Goal: Task Accomplishment & Management: Manage account settings

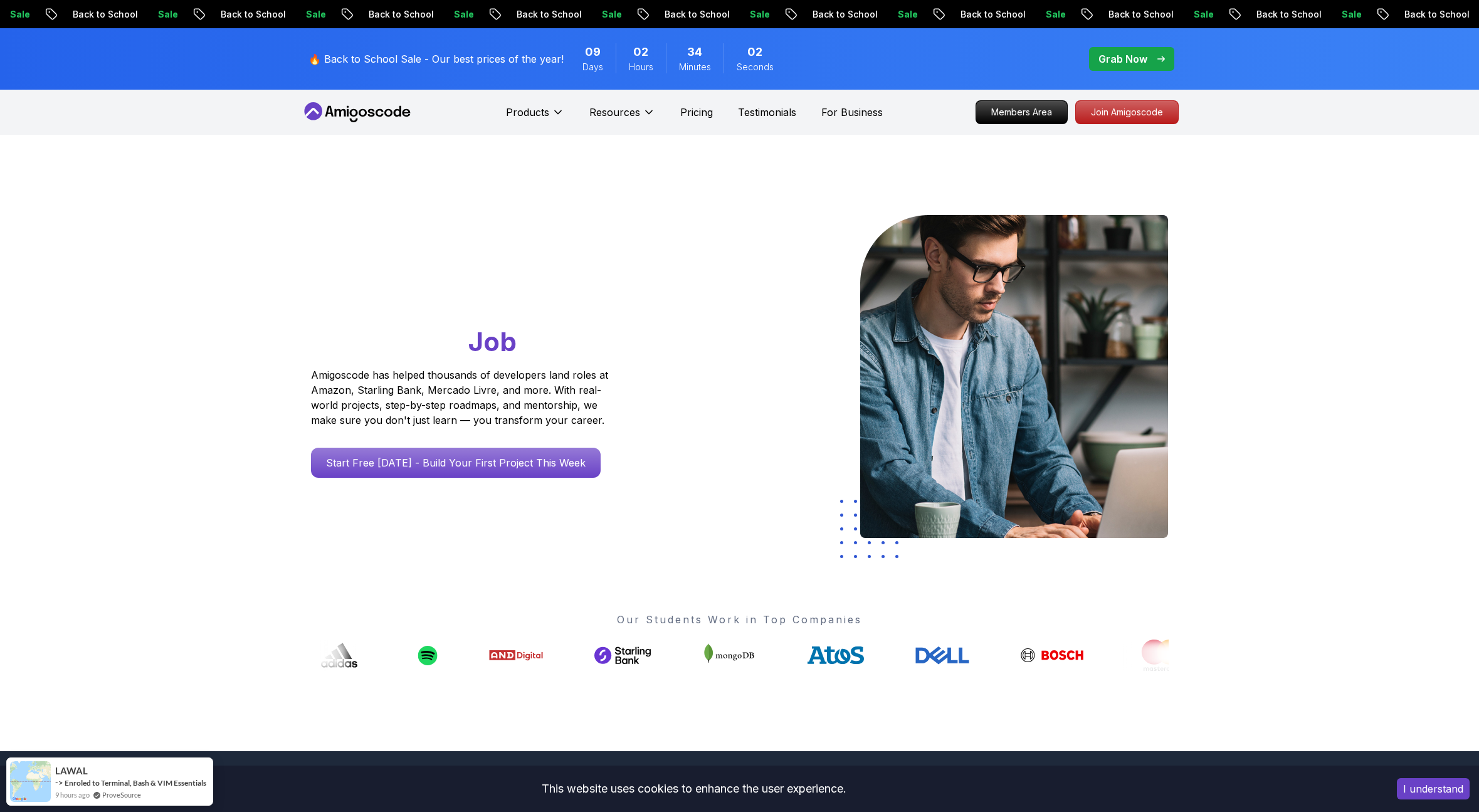
click at [1426, 789] on button "I understand" at bounding box center [1433, 789] width 73 height 21
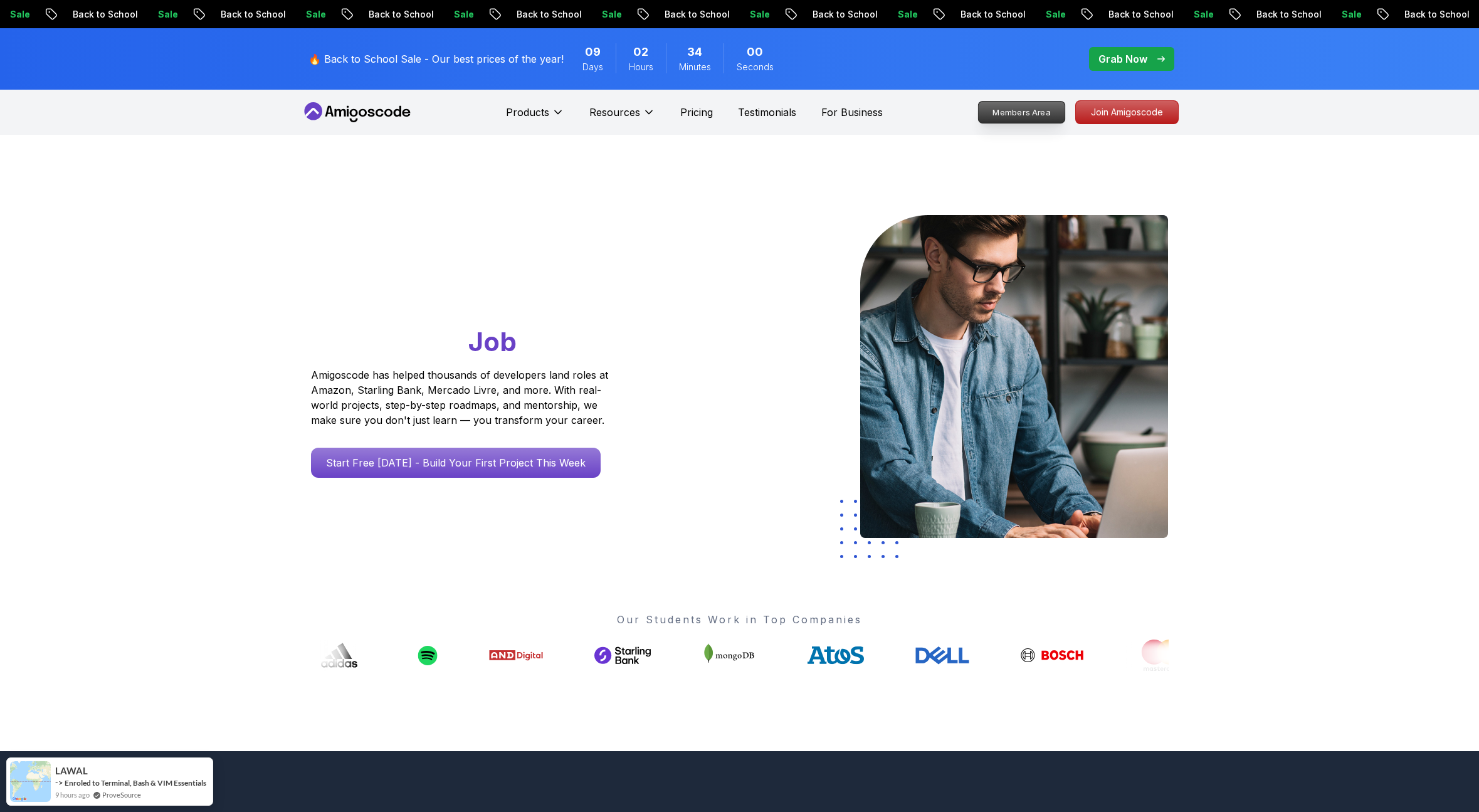
click at [995, 115] on p "Members Area" at bounding box center [1022, 112] width 87 height 21
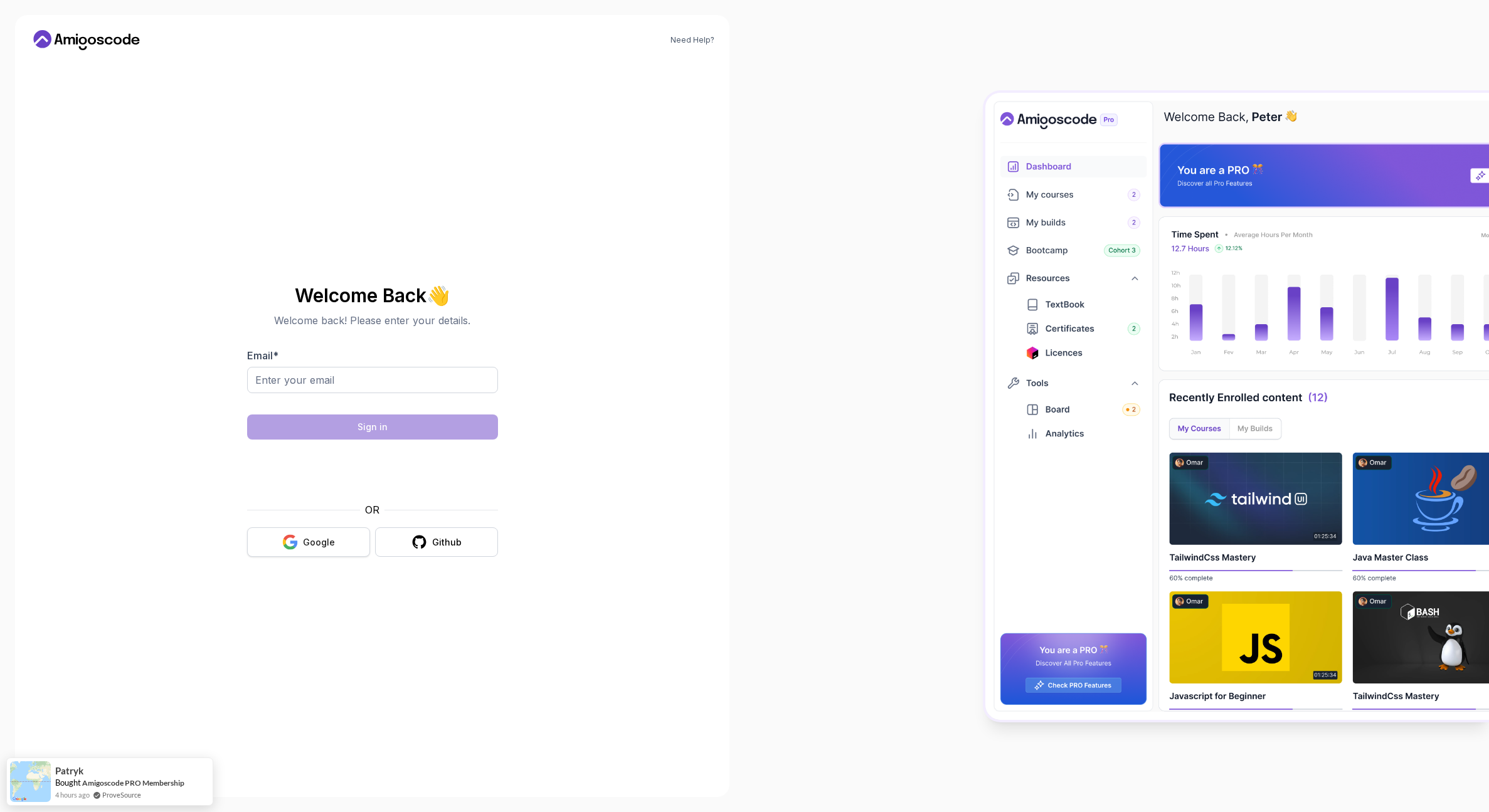
click at [308, 548] on div "Google" at bounding box center [318, 542] width 32 height 13
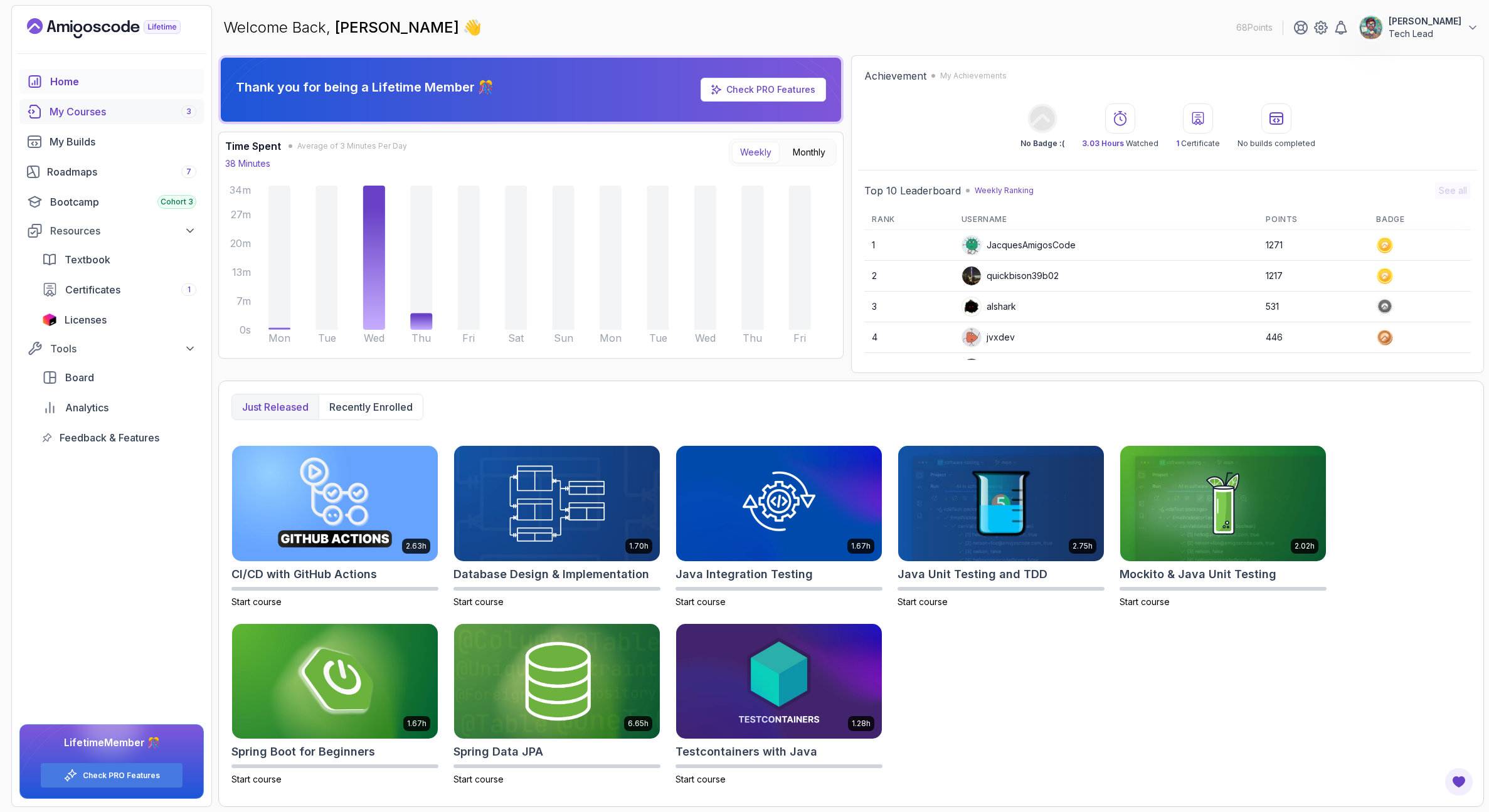
click at [90, 111] on div "My Courses 3" at bounding box center [123, 111] width 147 height 15
